Goal: Check status: Check status

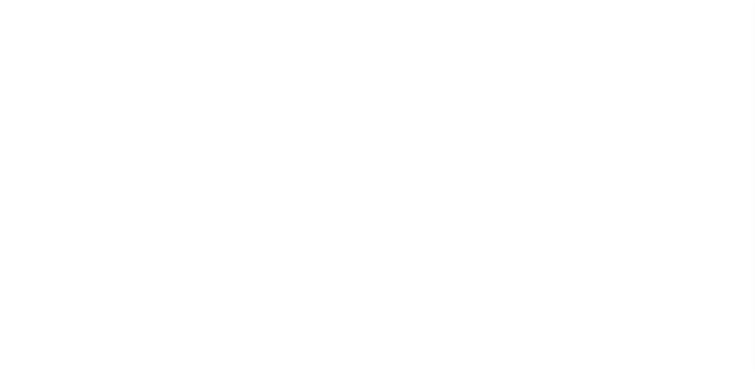
select select
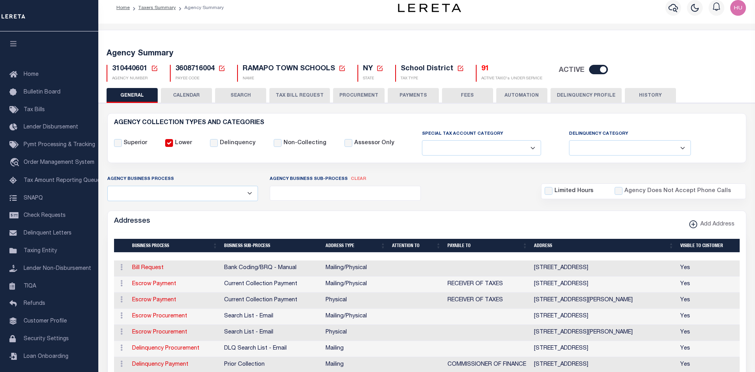
scroll to position [8, 0]
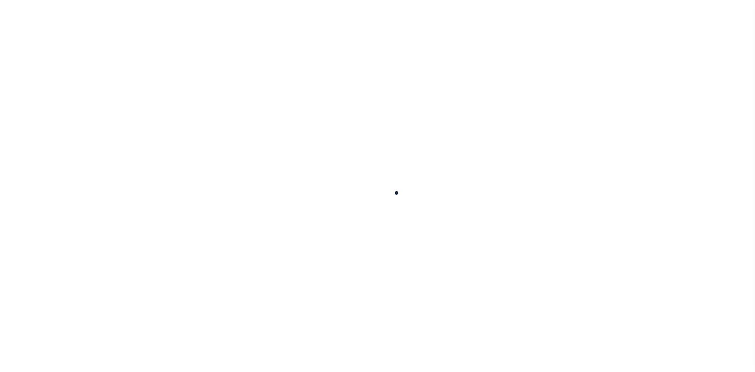
select select
checkbox input "false"
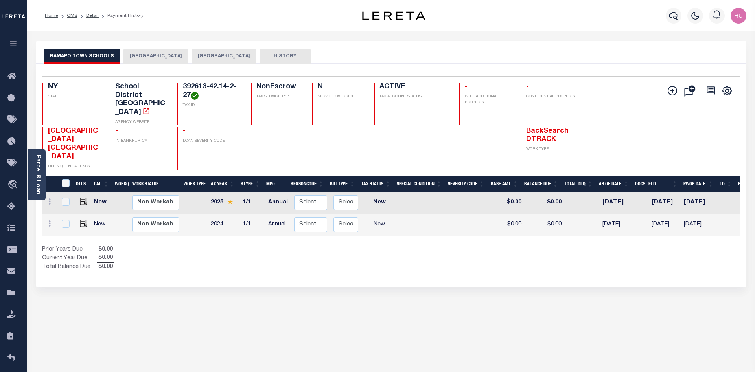
click at [319, 19] on div "Home OMS Detail Payment History" at bounding box center [187, 15] width 296 height 17
click at [418, 246] on div "Show Tax Lines before Bill Release Date Prior Years Due $0.00 Current Year Due …" at bounding box center [391, 259] width 698 height 26
click at [438, 246] on div "Show Tax Lines before Bill Release Date Prior Years Due $0.00 Current Year Due …" at bounding box center [391, 259] width 698 height 26
click at [165, 54] on button "[GEOGRAPHIC_DATA]" at bounding box center [155, 56] width 65 height 15
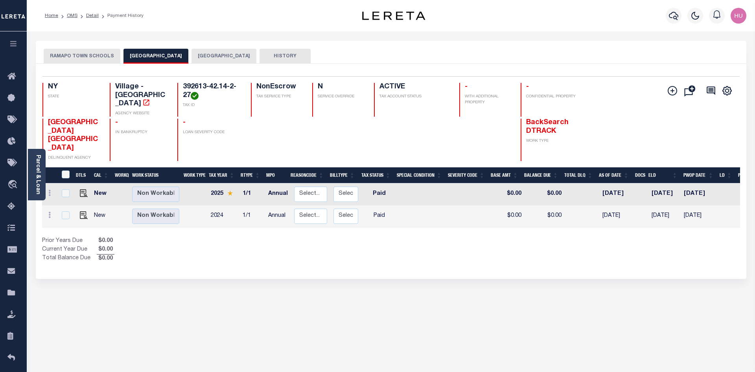
click at [232, 53] on button "[GEOGRAPHIC_DATA]" at bounding box center [223, 56] width 65 height 15
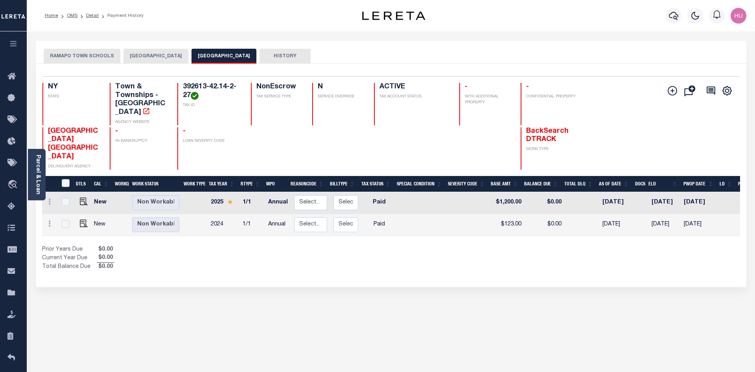
click at [165, 54] on button "[GEOGRAPHIC_DATA]" at bounding box center [155, 56] width 65 height 15
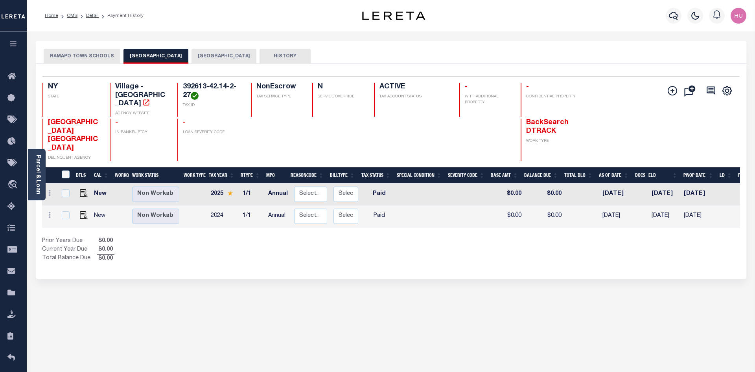
click at [559, 26] on div "Profile Sign out" at bounding box center [601, 16] width 296 height 28
click at [217, 53] on button "[GEOGRAPHIC_DATA]" at bounding box center [223, 56] width 65 height 15
